Goal: Transaction & Acquisition: Purchase product/service

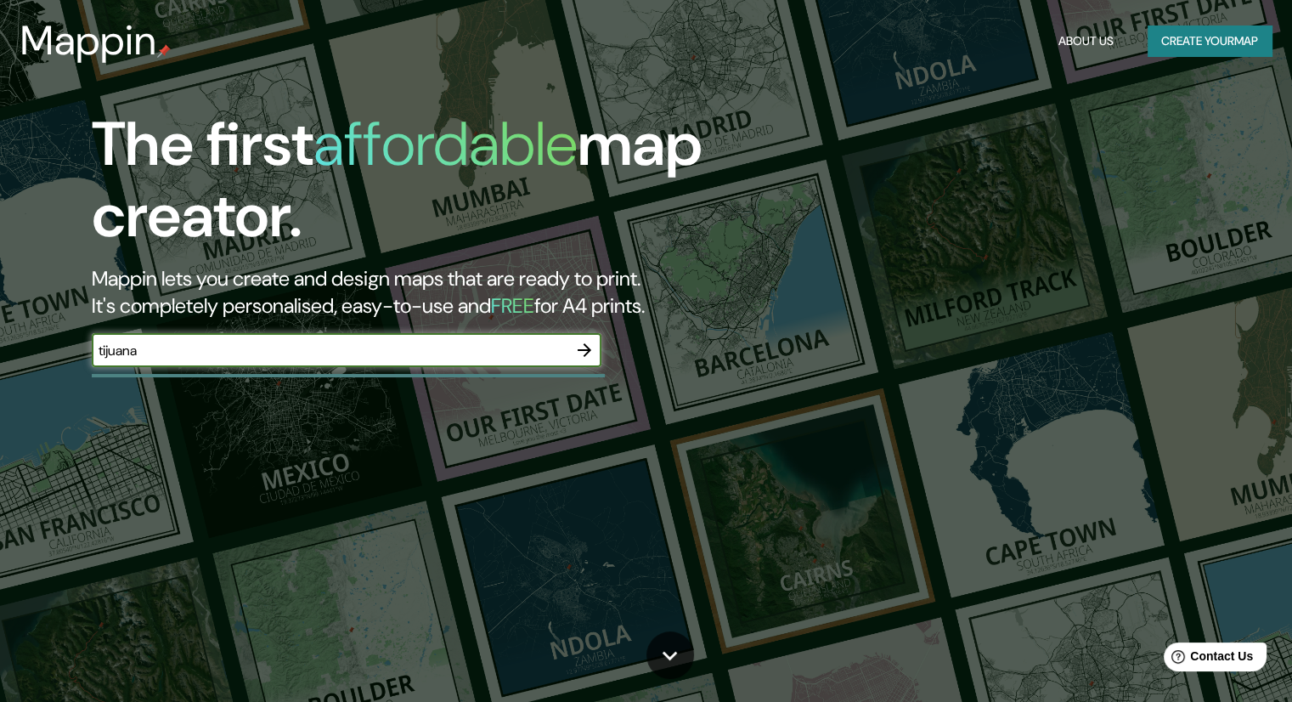
type input "Tijuana"
click at [582, 348] on icon "button" at bounding box center [584, 350] width 20 height 20
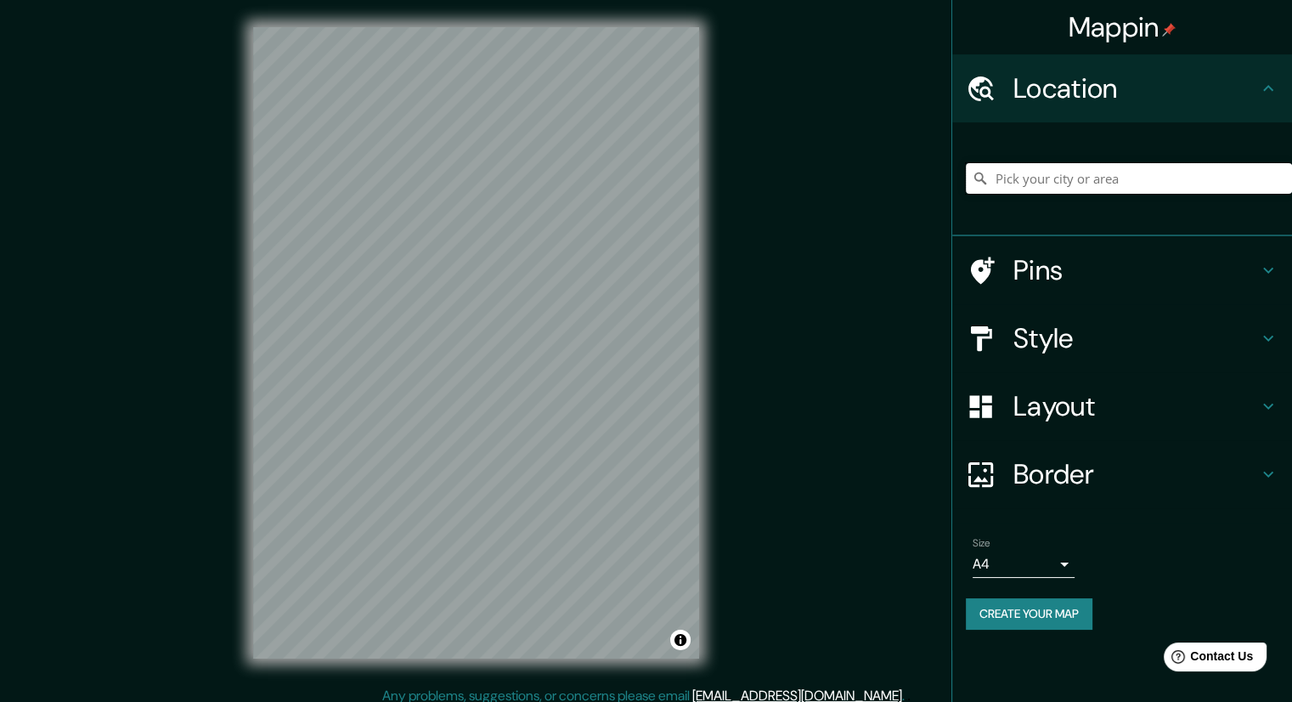
click at [1114, 171] on input "Pick your city or area" at bounding box center [1129, 178] width 326 height 31
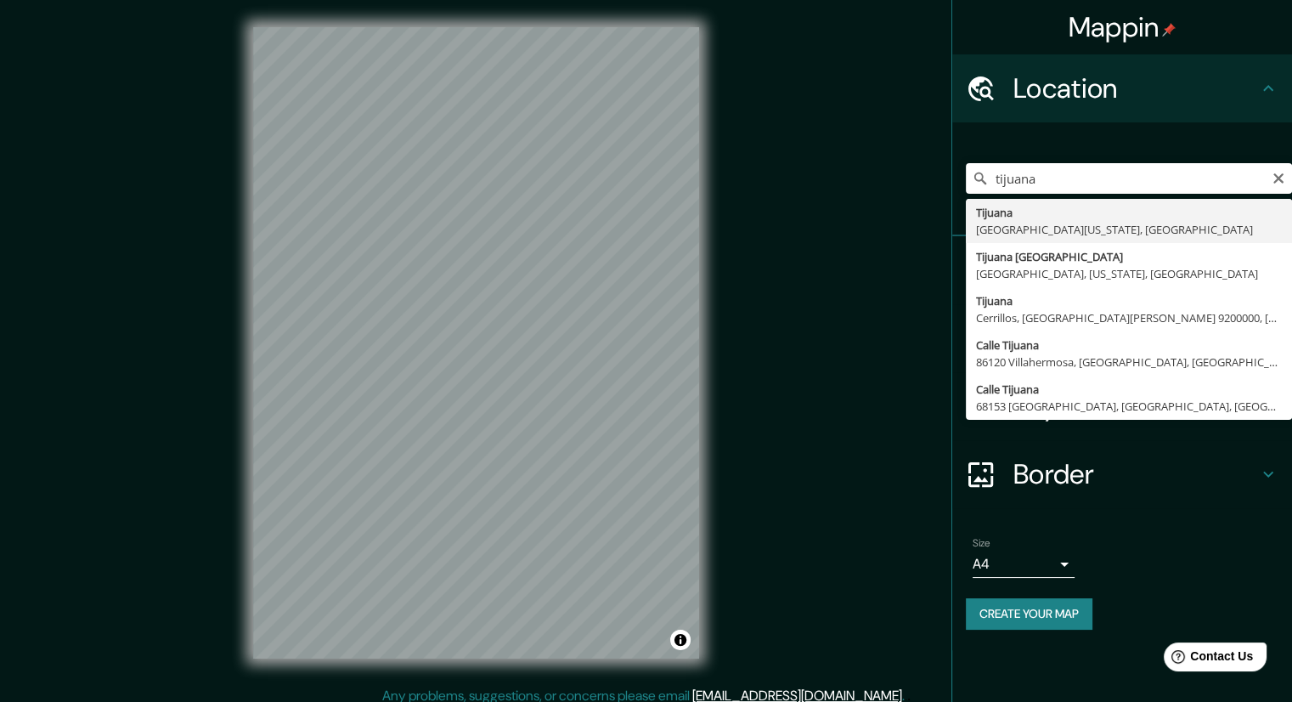
type input "Tijuana, [GEOGRAPHIC_DATA][US_STATE], [GEOGRAPHIC_DATA]"
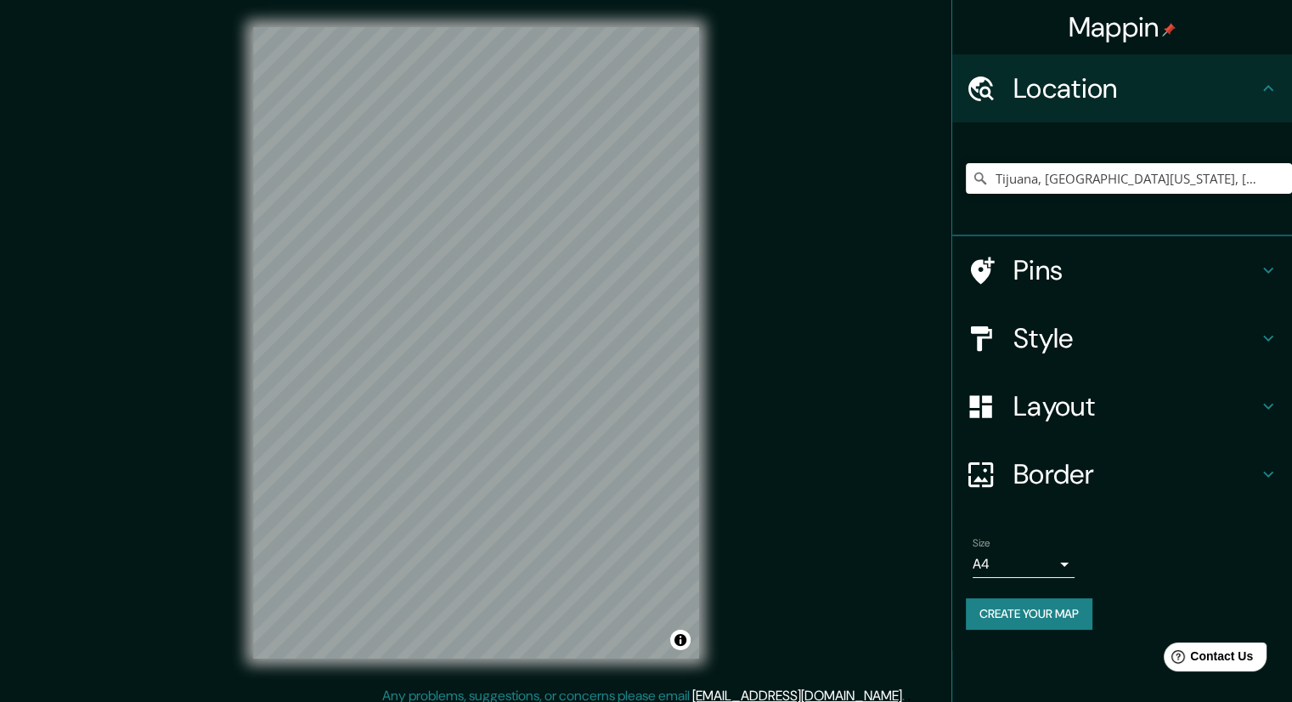
click at [1257, 347] on h4 "Style" at bounding box center [1135, 338] width 245 height 34
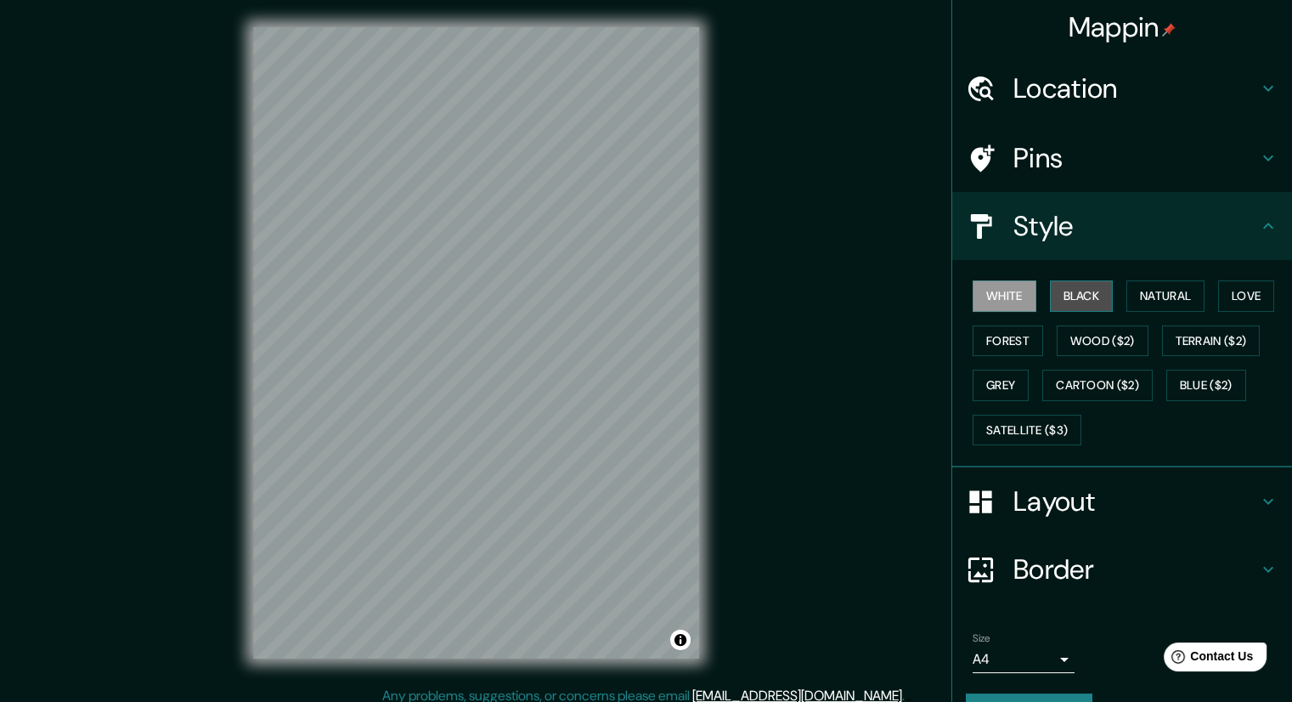
click at [1076, 296] on button "Black" at bounding box center [1082, 295] width 64 height 31
click at [1172, 281] on button "Natural" at bounding box center [1165, 295] width 78 height 31
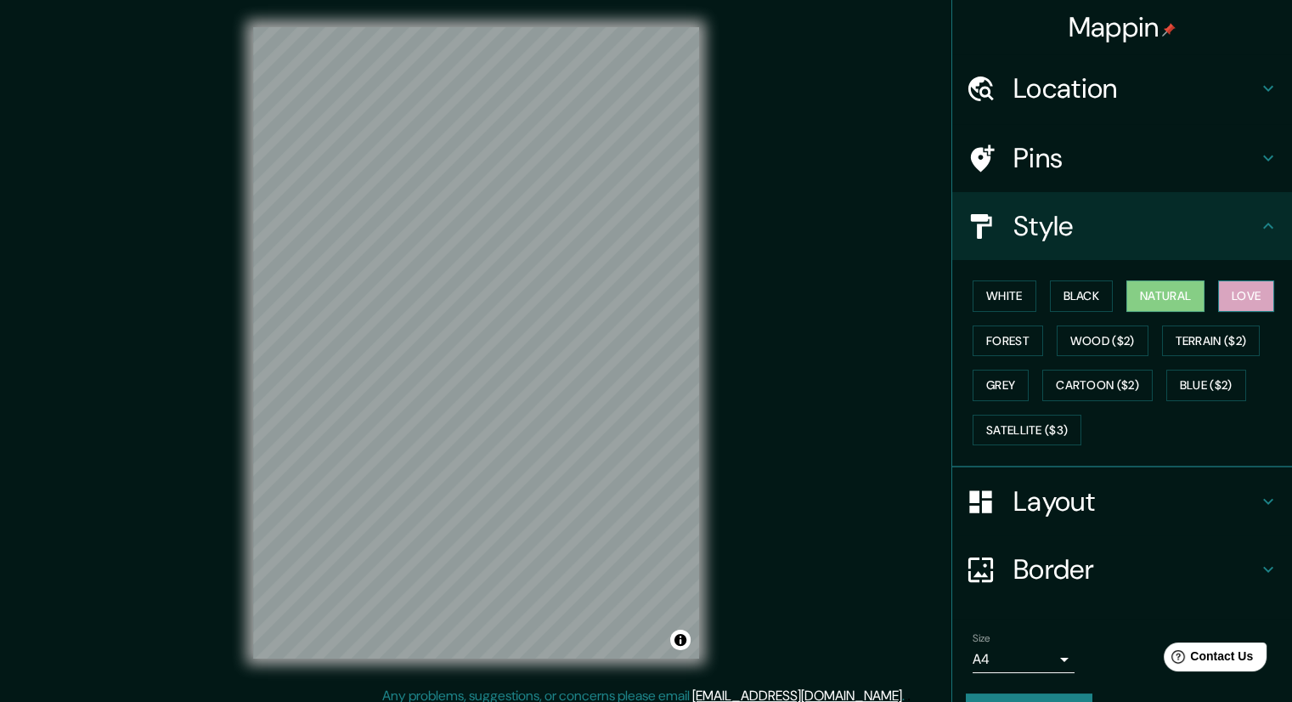
click at [1237, 294] on button "Love" at bounding box center [1246, 295] width 56 height 31
click at [1166, 293] on button "Natural" at bounding box center [1165, 295] width 78 height 31
click at [1091, 291] on button "Black" at bounding box center [1082, 295] width 64 height 31
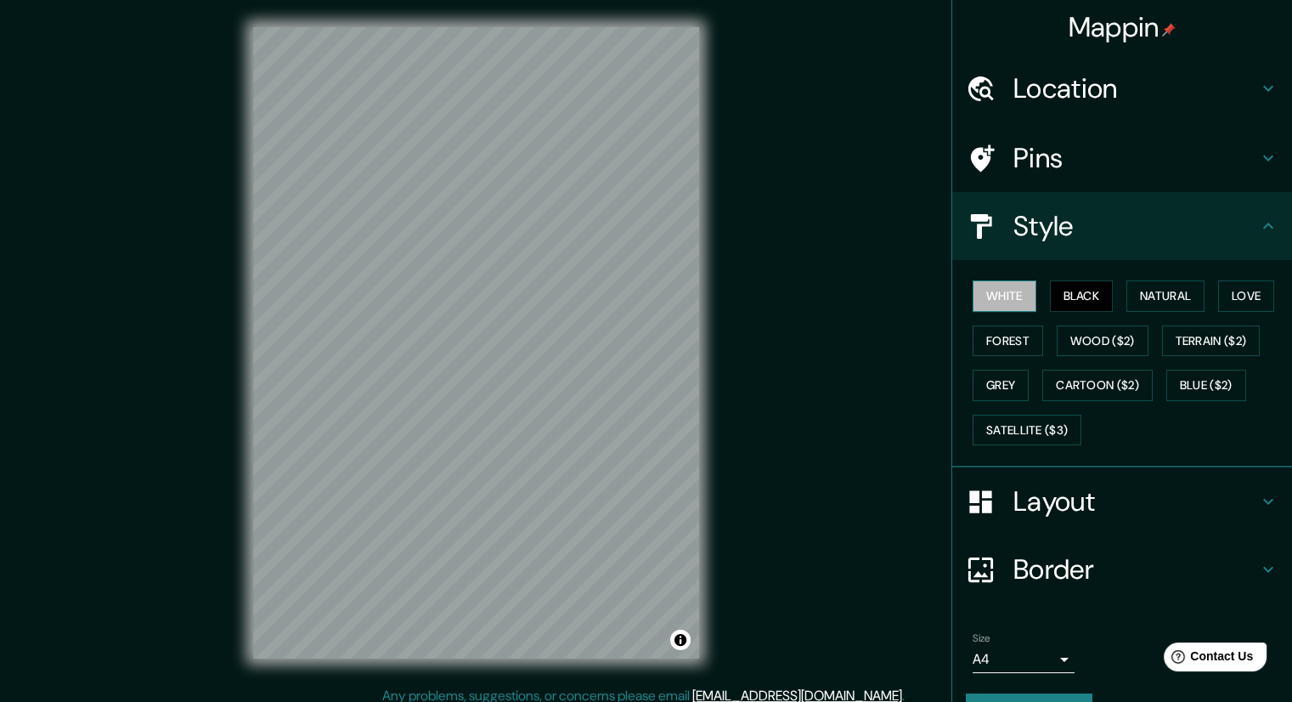
click at [989, 295] on button "White" at bounding box center [1004, 295] width 64 height 31
click at [1006, 330] on button "Forest" at bounding box center [1007, 340] width 70 height 31
click at [1232, 287] on button "Love" at bounding box center [1246, 295] width 56 height 31
